Goal: Task Accomplishment & Management: Complete application form

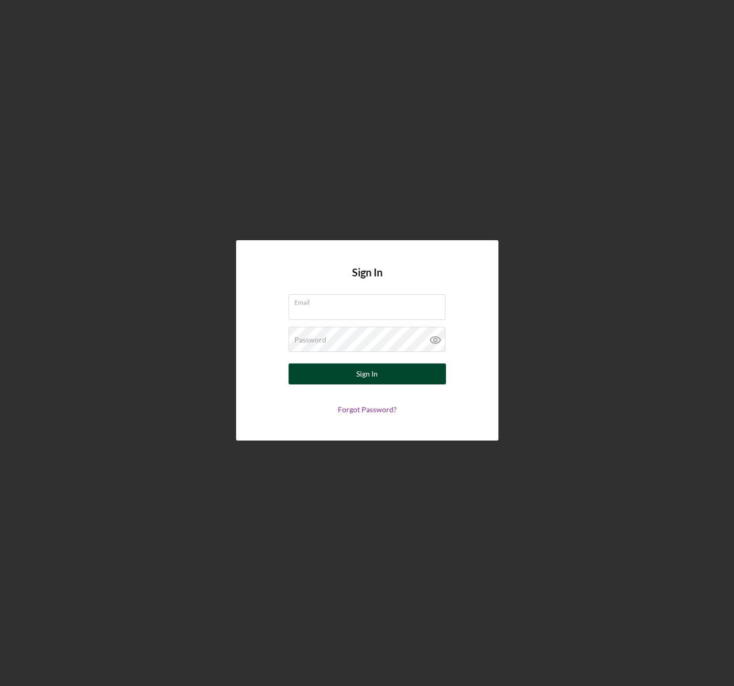
type input "[EMAIL_ADDRESS][DOMAIN_NAME]"
click at [368, 379] on div "Sign In" at bounding box center [367, 374] width 22 height 21
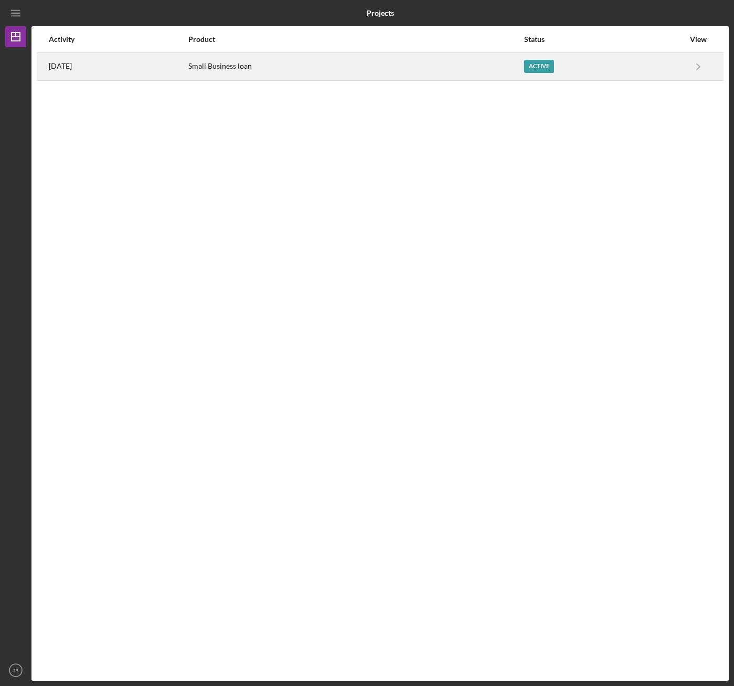
click at [635, 67] on div "Active" at bounding box center [604, 67] width 160 height 26
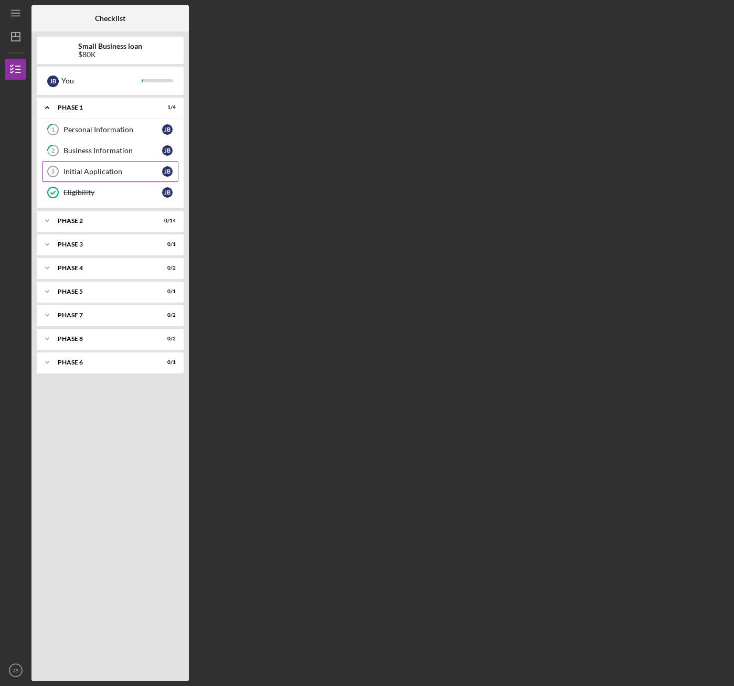
click at [87, 174] on div "Initial Application" at bounding box center [112, 171] width 99 height 8
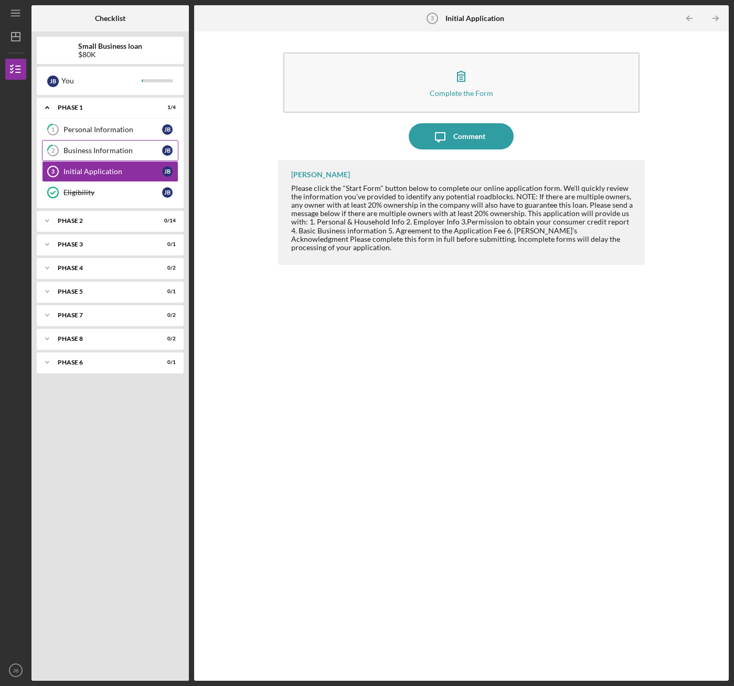
click at [92, 147] on div "Business Information" at bounding box center [112, 150] width 99 height 8
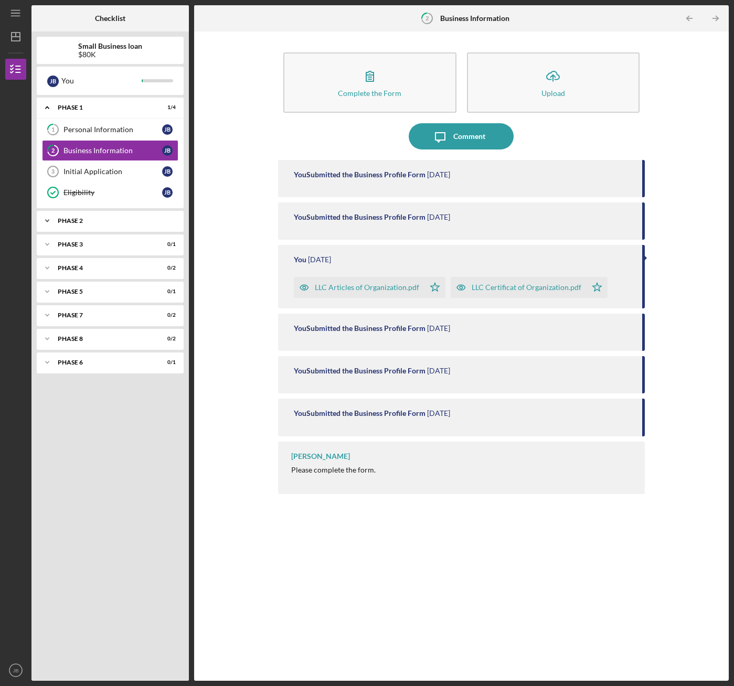
click at [112, 228] on div "Icon/Expander Phase 2 0 / 14" at bounding box center [110, 220] width 147 height 21
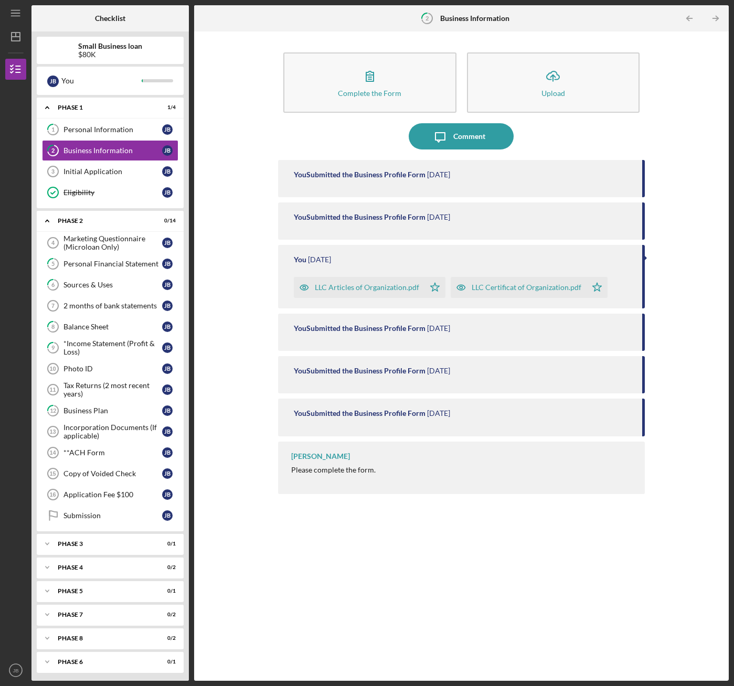
click at [580, 8] on div "2 Business Information Icon/Table Pagination Arrow Icon/Table Pagination Arrow …" at bounding box center [461, 343] width 535 height 676
click at [216, 303] on div "Complete the Form Form Icon/Upload Upload Icon/Message Comment You Submitted th…" at bounding box center [461, 356] width 524 height 639
click at [119, 393] on div "Tax Returns (2 most recent years)" at bounding box center [112, 389] width 99 height 17
